Goal: Task Accomplishment & Management: Use online tool/utility

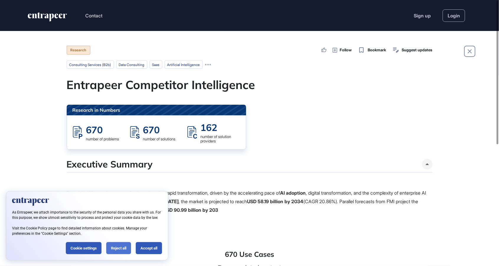
click at [115, 248] on div "Reject all" at bounding box center [118, 248] width 25 height 12
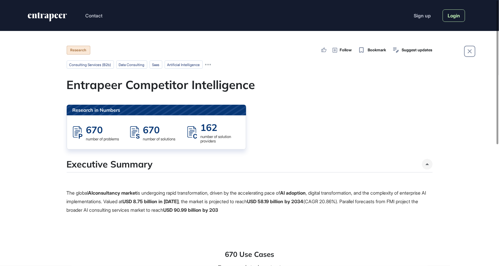
click at [450, 13] on link "Login" at bounding box center [454, 15] width 22 height 12
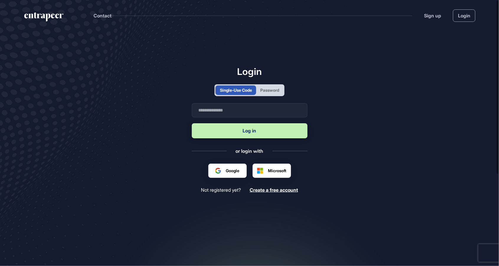
scroll to position [0, 0]
click at [272, 93] on div "Password" at bounding box center [269, 90] width 19 height 6
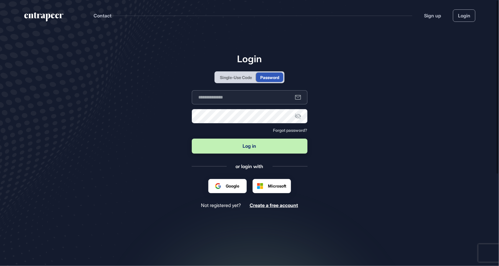
click at [257, 105] on input "text" at bounding box center [250, 97] width 116 height 14
type input "**********"
click at [192, 139] on button "Log in" at bounding box center [250, 146] width 116 height 15
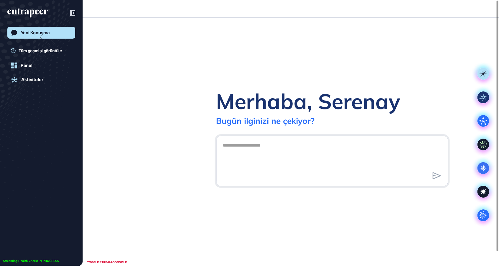
scroll to position [0, 0]
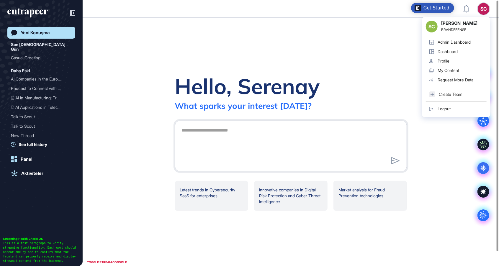
click at [457, 41] on div "Admin Dashboard" at bounding box center [454, 42] width 33 height 5
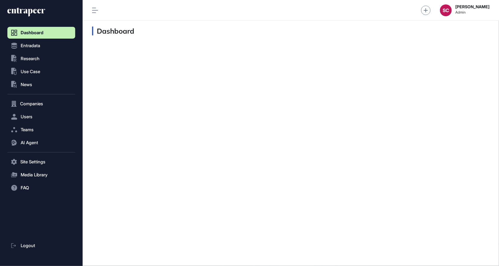
scroll to position [0, 0]
click at [39, 87] on button ".st0{fill:currentColor} News" at bounding box center [41, 85] width 68 height 12
click at [42, 97] on link "News List" at bounding box center [42, 97] width 65 height 11
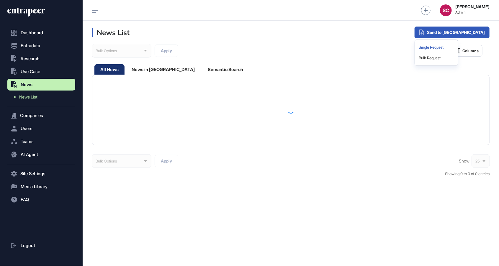
click at [456, 50] on div "Single Request" at bounding box center [436, 47] width 38 height 11
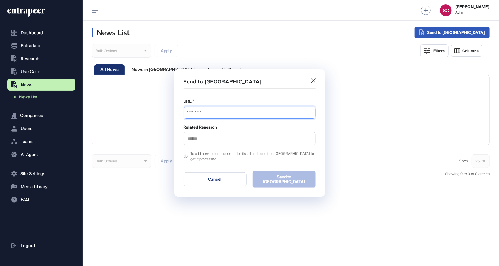
click at [235, 110] on input "URL" at bounding box center [250, 113] width 132 height 12
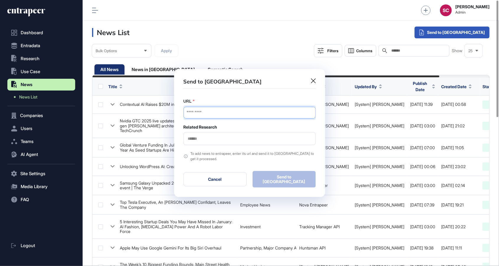
click at [226, 118] on input "URL" at bounding box center [250, 113] width 132 height 12
paste input "**********"
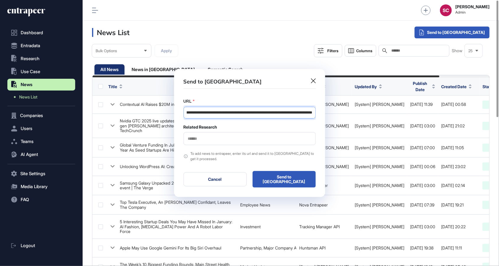
type input "**********"
click at [219, 143] on div at bounding box center [250, 138] width 132 height 13
click at [216, 139] on input "text" at bounding box center [249, 138] width 125 height 5
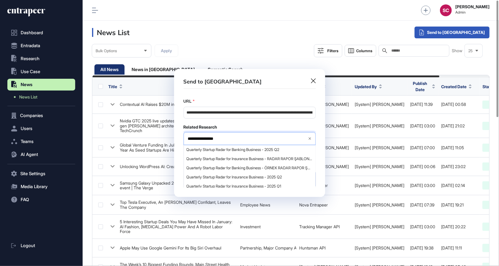
type input "**********"
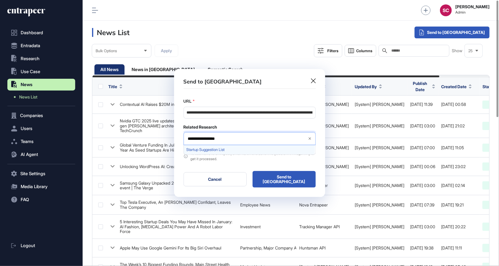
click at [223, 152] on span "Startup Suggestion List" at bounding box center [250, 150] width 126 height 4
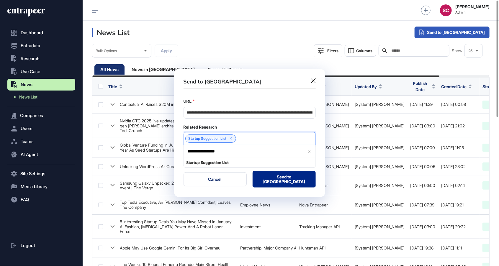
click at [275, 180] on button "Send to Portia" at bounding box center [284, 179] width 63 height 17
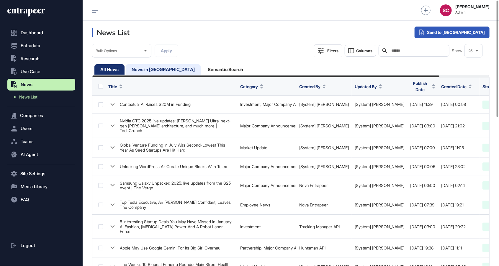
click at [153, 71] on div "News in Queue" at bounding box center [163, 69] width 75 height 10
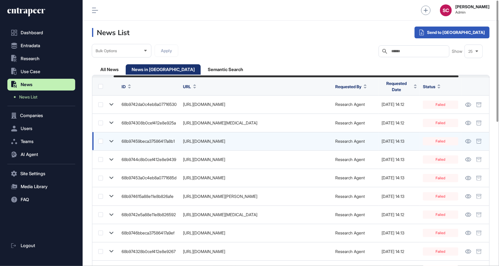
scroll to position [0, 60]
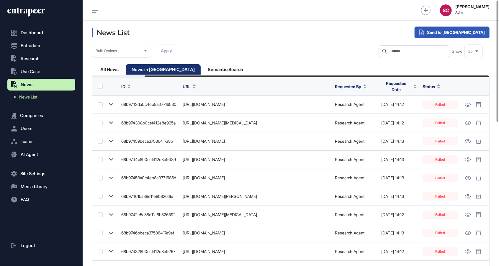
click at [393, 91] on span "Requested Date" at bounding box center [396, 86] width 30 height 12
click at [408, 112] on span "Sort Descending" at bounding box center [407, 114] width 24 height 5
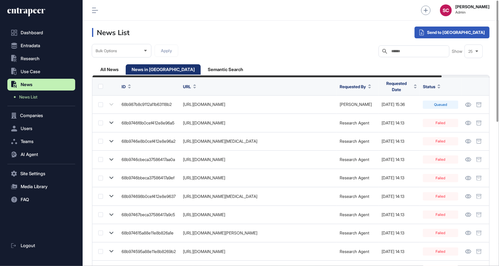
scroll to position [0, 54]
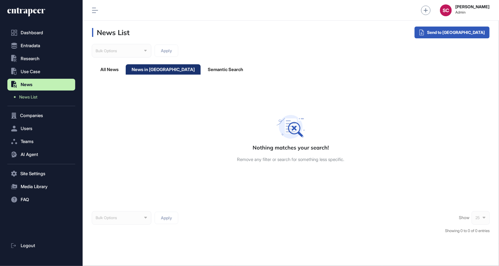
scroll to position [0, 0]
click at [121, 70] on div "All News" at bounding box center [109, 69] width 30 height 10
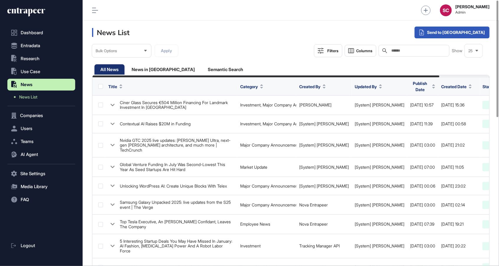
scroll to position [0, 57]
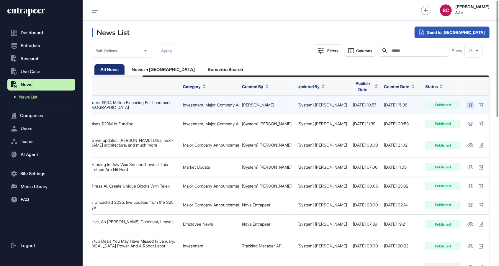
click at [468, 103] on icon at bounding box center [471, 105] width 6 height 4
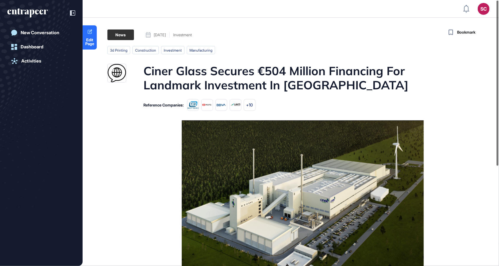
scroll to position [295, 499]
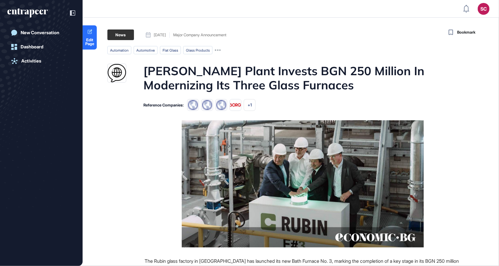
scroll to position [295, 499]
